Goal: Download file/media

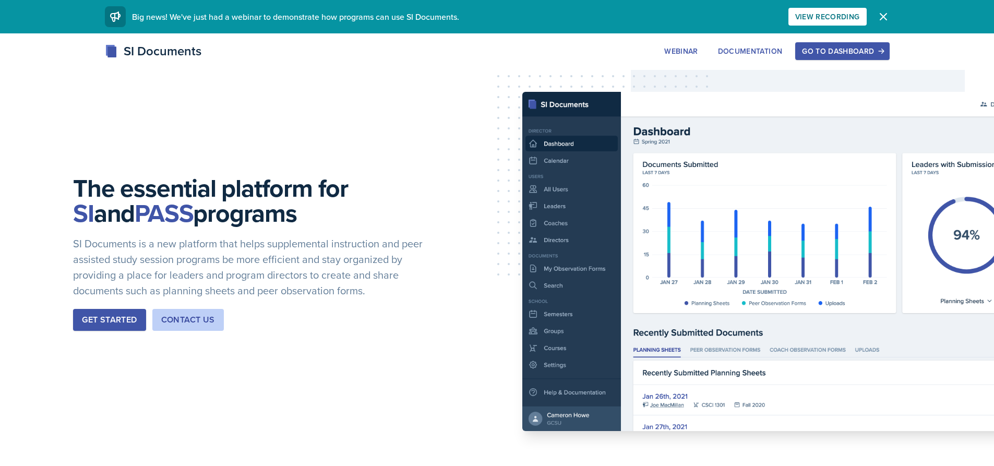
click at [816, 51] on div "Go to Dashboard" at bounding box center [842, 51] width 80 height 8
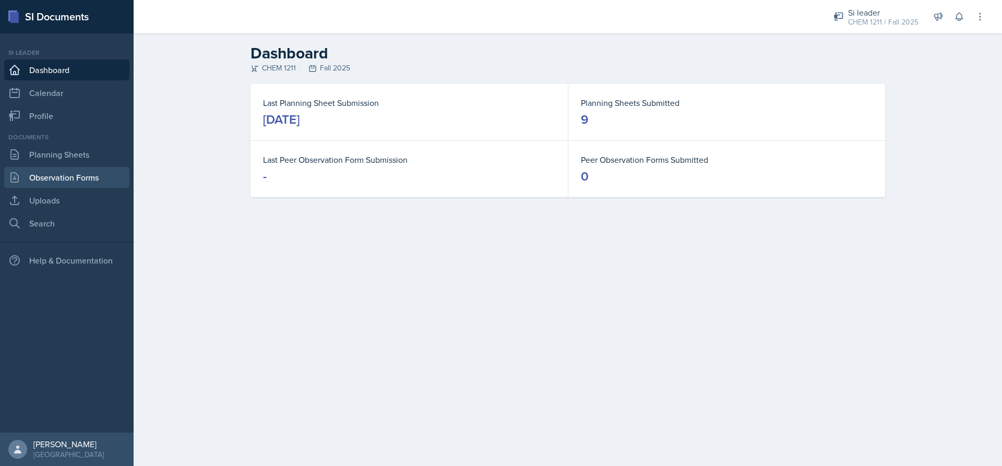
click at [27, 176] on link "Observation Forms" at bounding box center [66, 177] width 125 height 21
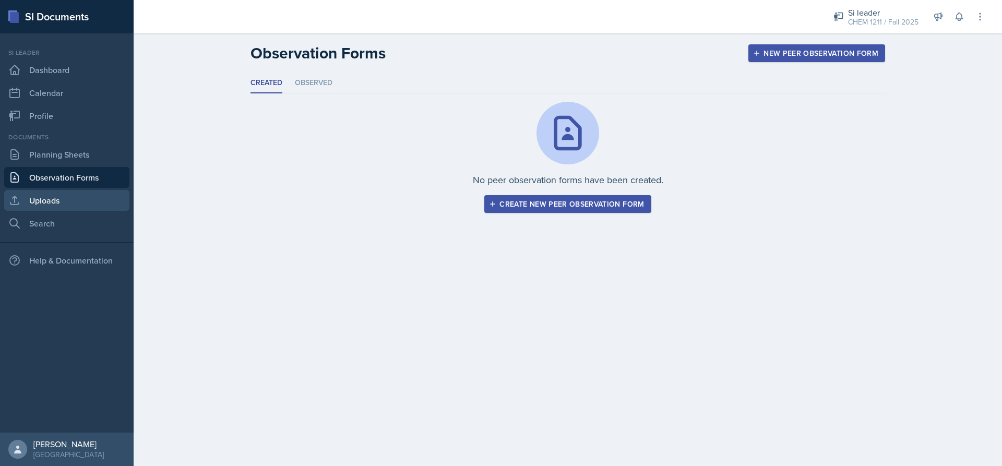
click at [35, 197] on link "Uploads" at bounding box center [66, 200] width 125 height 21
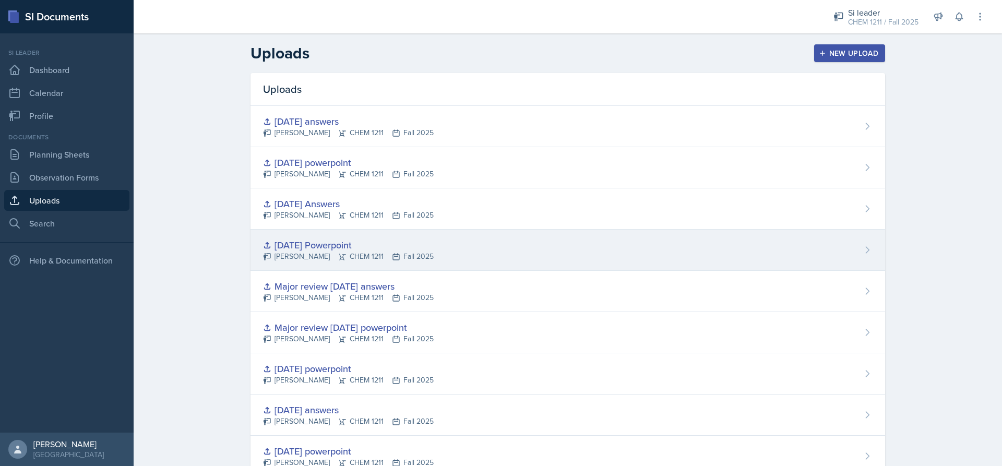
click at [398, 233] on div "[DATE] Powerpoint [PERSON_NAME] CHEM 1211 Fall 2025" at bounding box center [568, 250] width 635 height 41
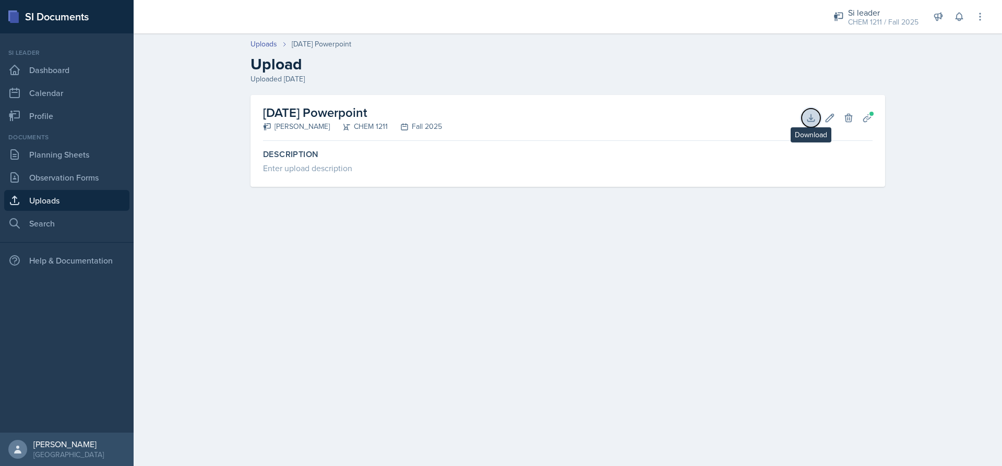
click at [811, 117] on icon at bounding box center [810, 117] width 7 height 7
